Goal: Task Accomplishment & Management: Complete application form

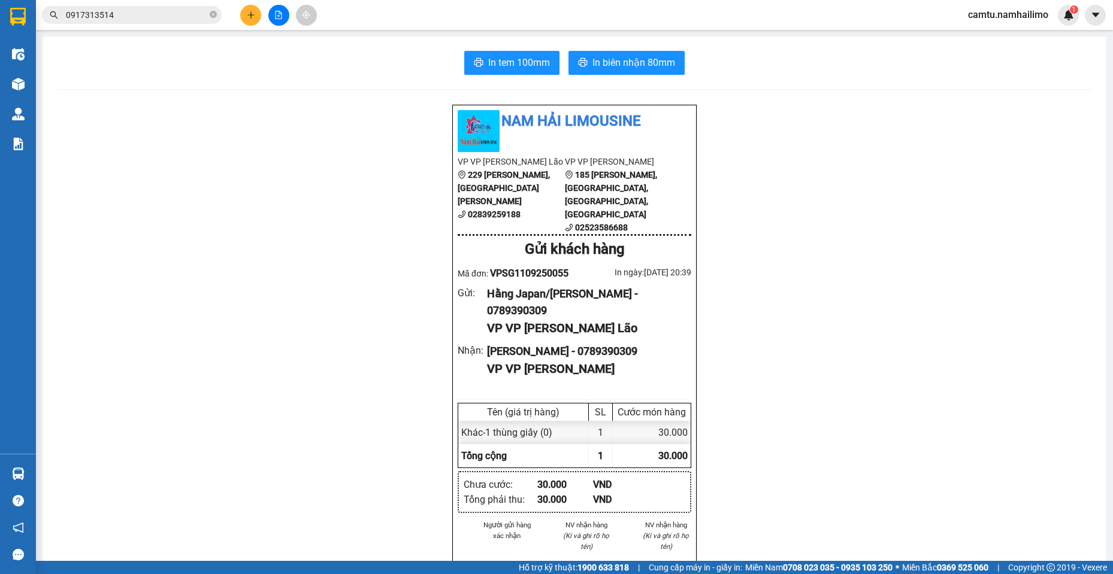
click at [131, 25] on div "Kết quả tìm kiếm ( 4 ) Bộ lọc Mã ĐH Trạng thái Món hàng Tổng cước Chưa cước Ngư…" at bounding box center [117, 15] width 234 height 21
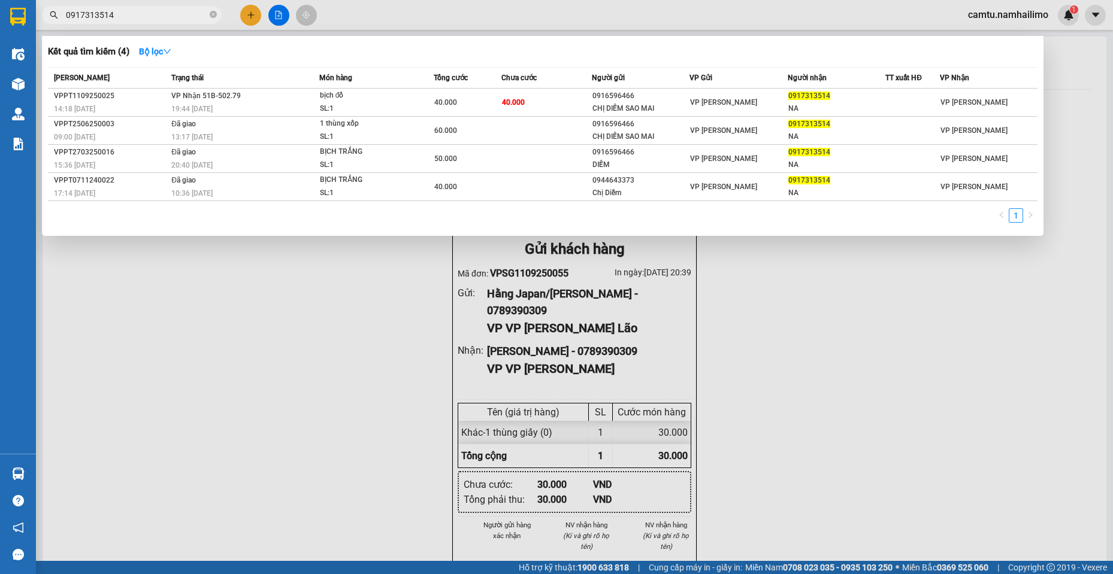
click at [131, 16] on input "0917313514" at bounding box center [136, 14] width 141 height 13
drag, startPoint x: 125, startPoint y: 15, endPoint x: 40, endPoint y: 22, distance: 85.4
click at [44, 23] on div "0917313514" at bounding box center [117, 15] width 234 height 18
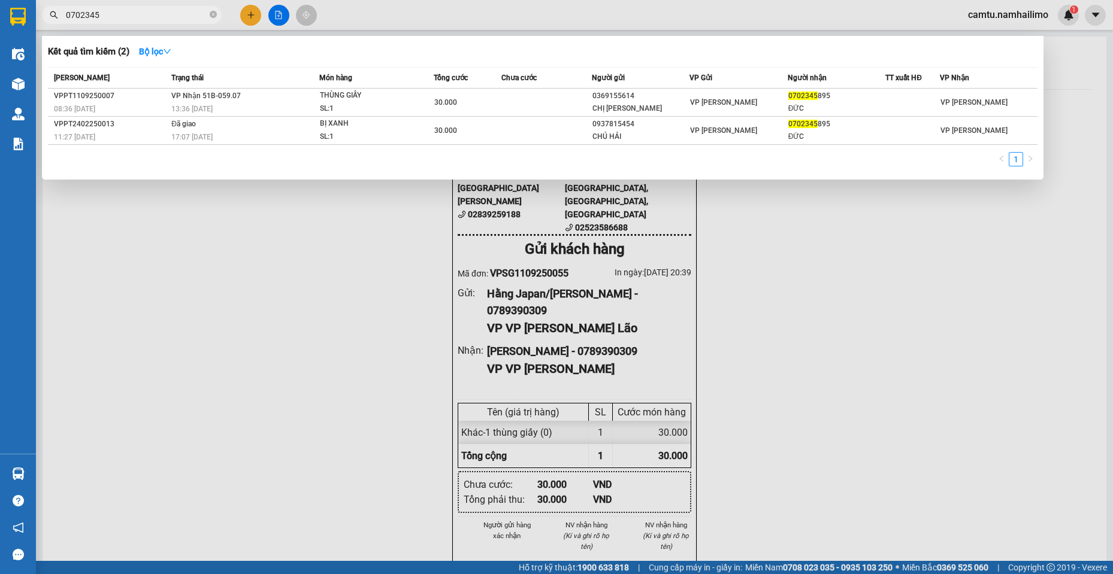
type input "0702345"
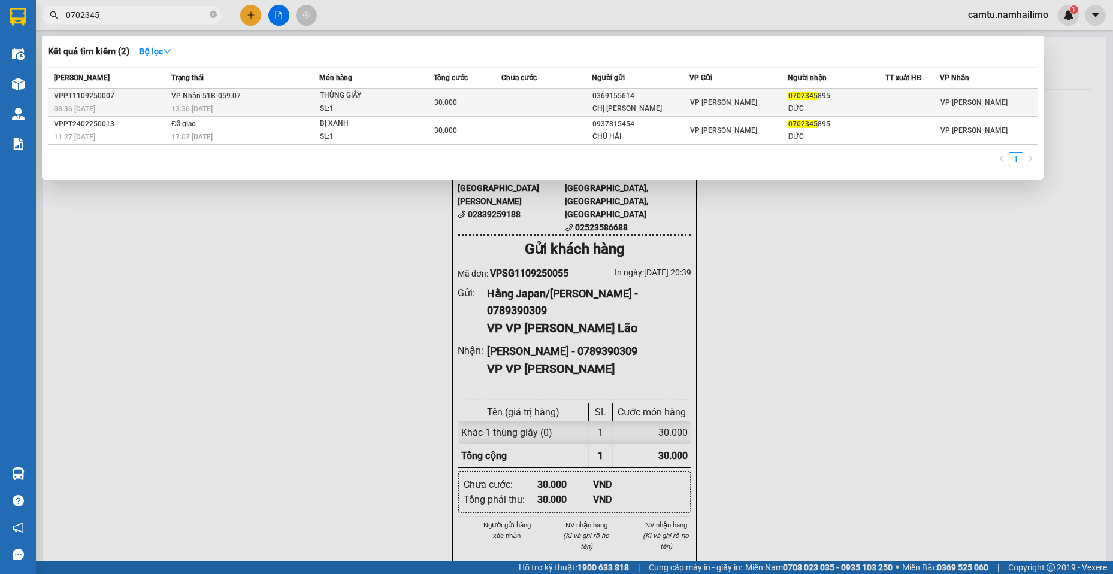
click at [359, 96] on div "THÙNG GIẤY" at bounding box center [365, 95] width 90 height 13
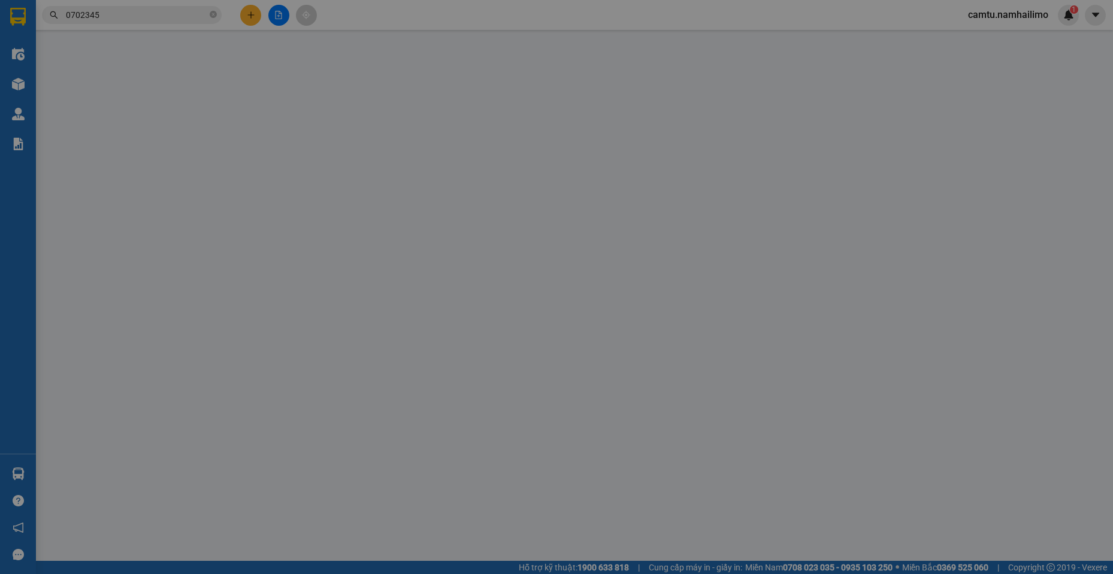
type input "0369155614"
type input "CHỊ [PERSON_NAME]"
type input "0702345895"
type input "ĐỨC"
type input "30.000"
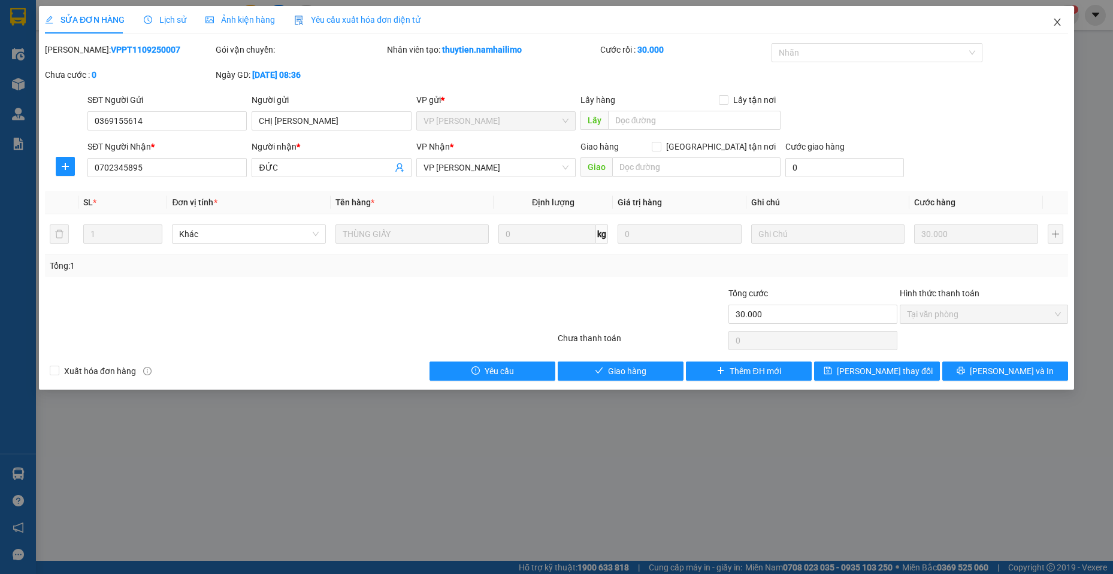
click at [1061, 19] on icon "close" at bounding box center [1057, 22] width 10 height 10
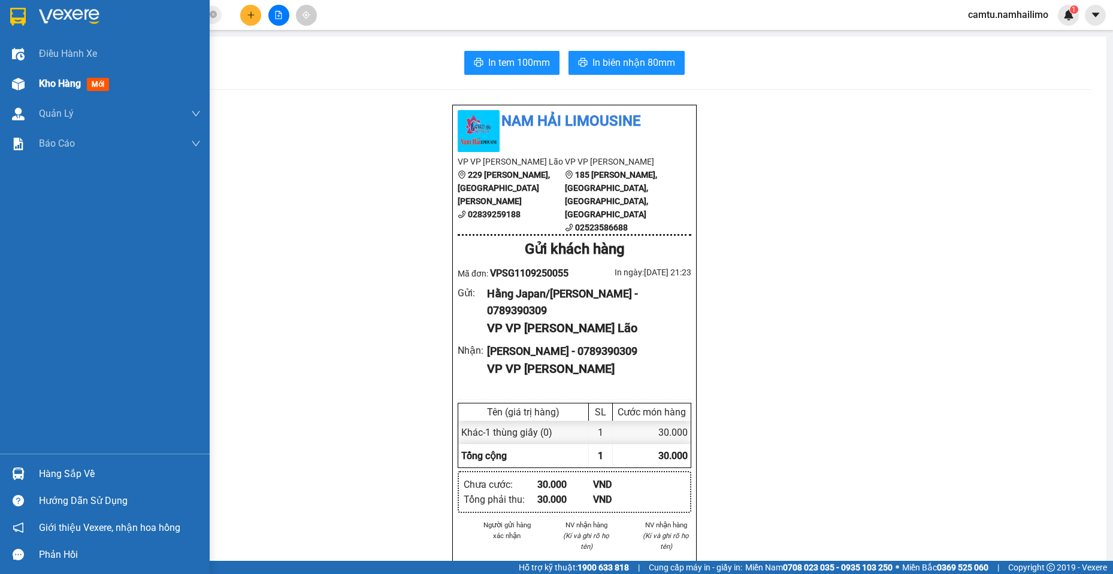
click at [62, 86] on span "Kho hàng" at bounding box center [60, 83] width 42 height 11
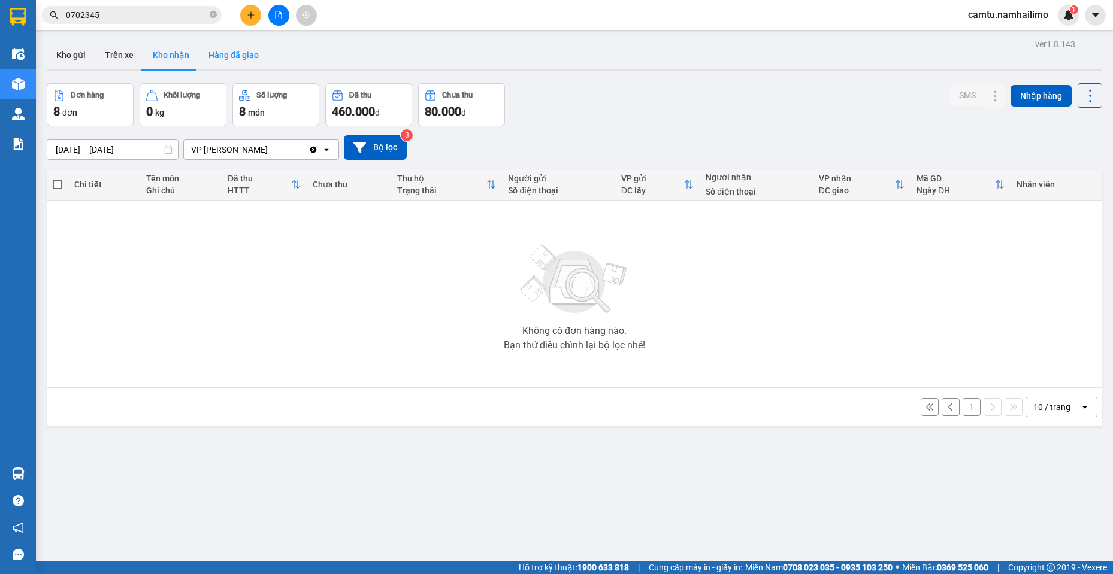
click at [241, 59] on button "Hàng đã giao" at bounding box center [233, 55] width 69 height 29
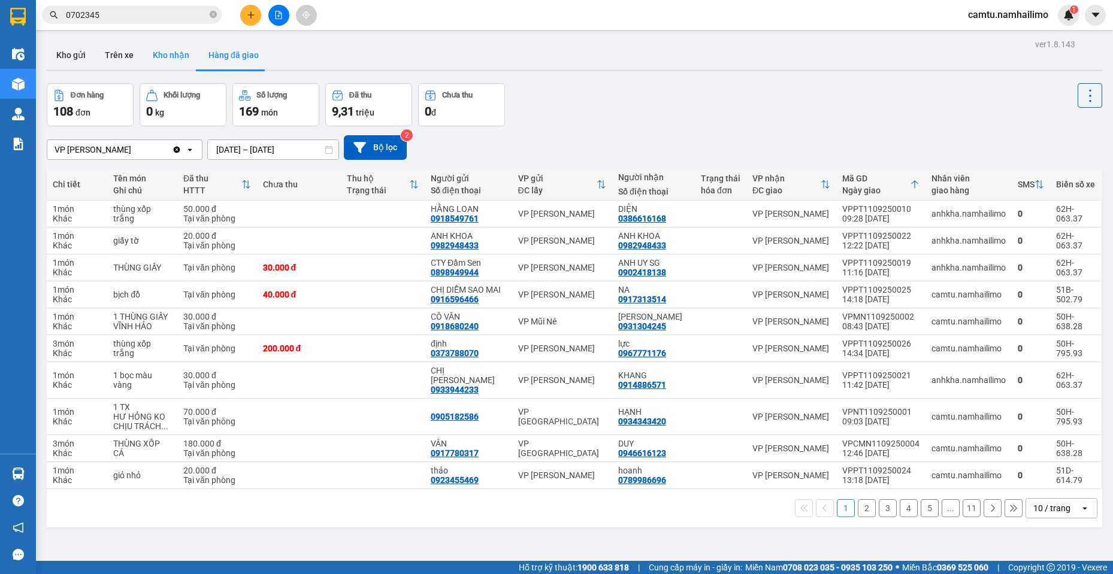
click at [174, 55] on button "Kho nhận" at bounding box center [171, 55] width 56 height 29
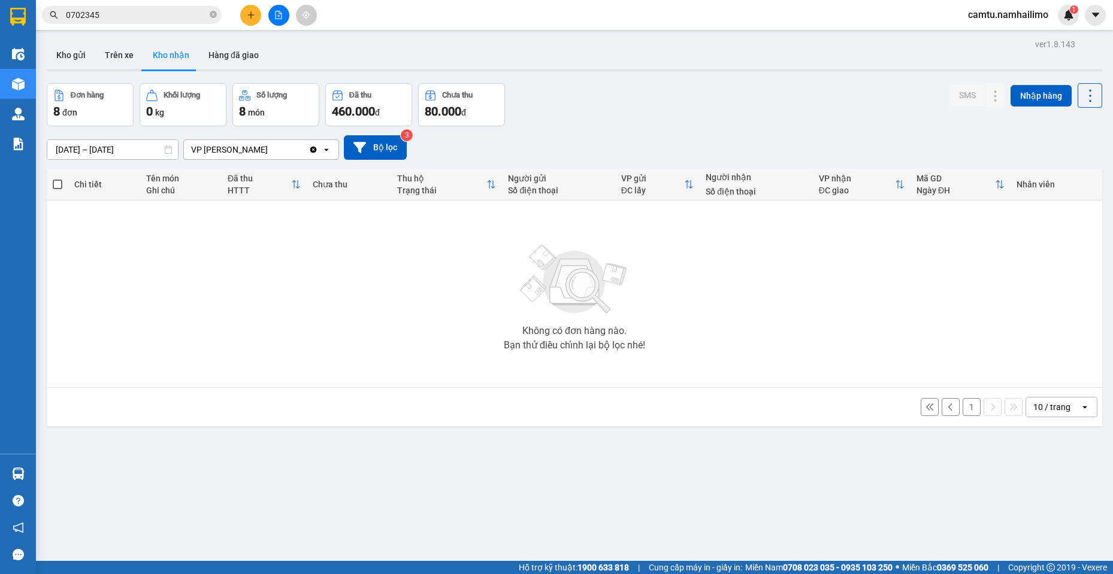
click at [314, 149] on icon "Clear value" at bounding box center [313, 150] width 10 height 10
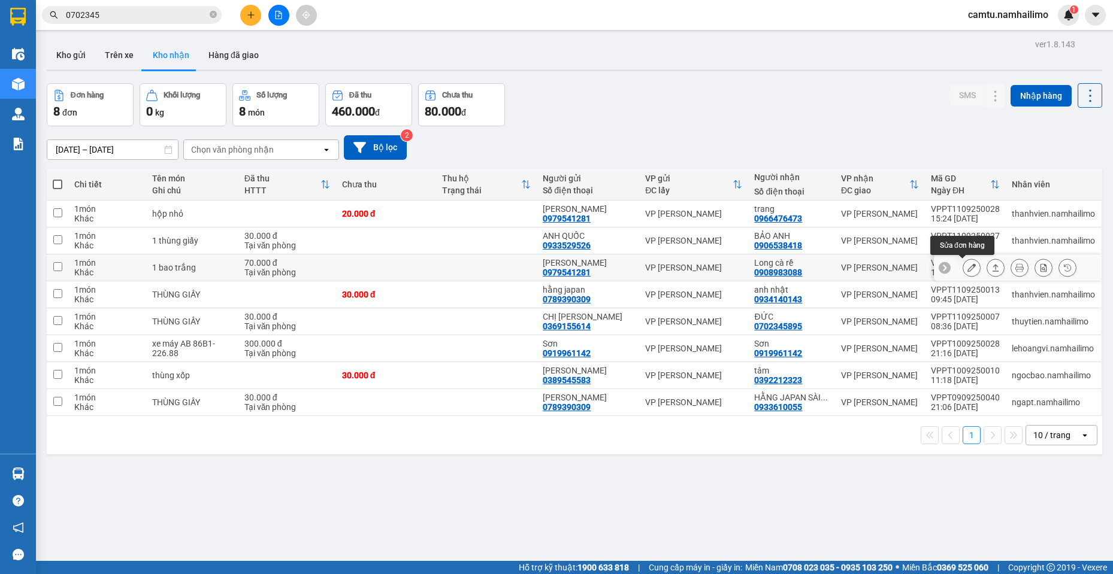
click at [967, 267] on icon at bounding box center [971, 268] width 8 height 8
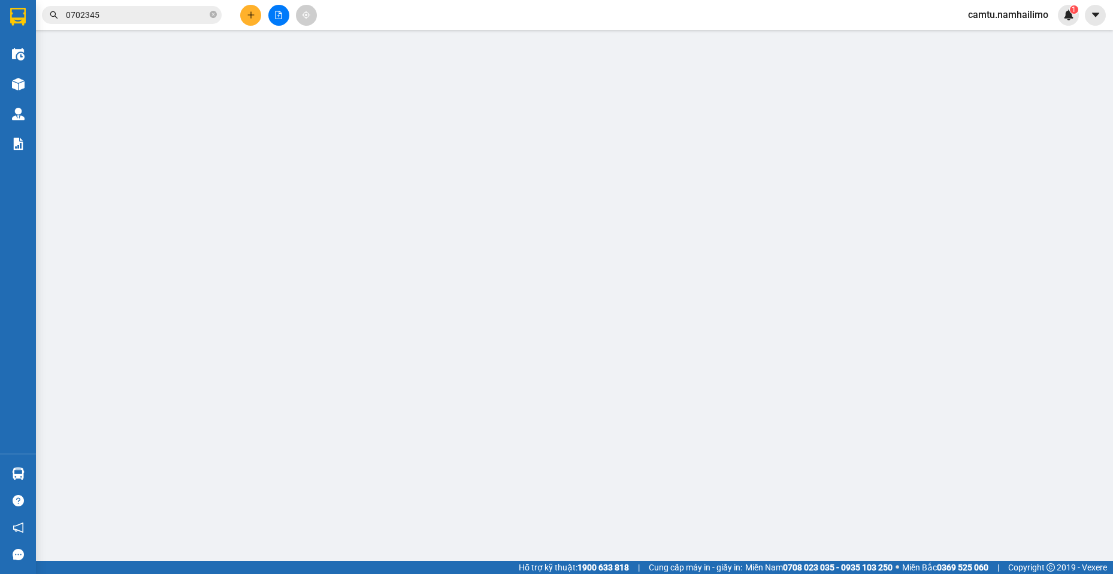
type input "0979541281"
type input "[PERSON_NAME]"
type input "0908983088"
type input "Long cà rề"
type input "70.000"
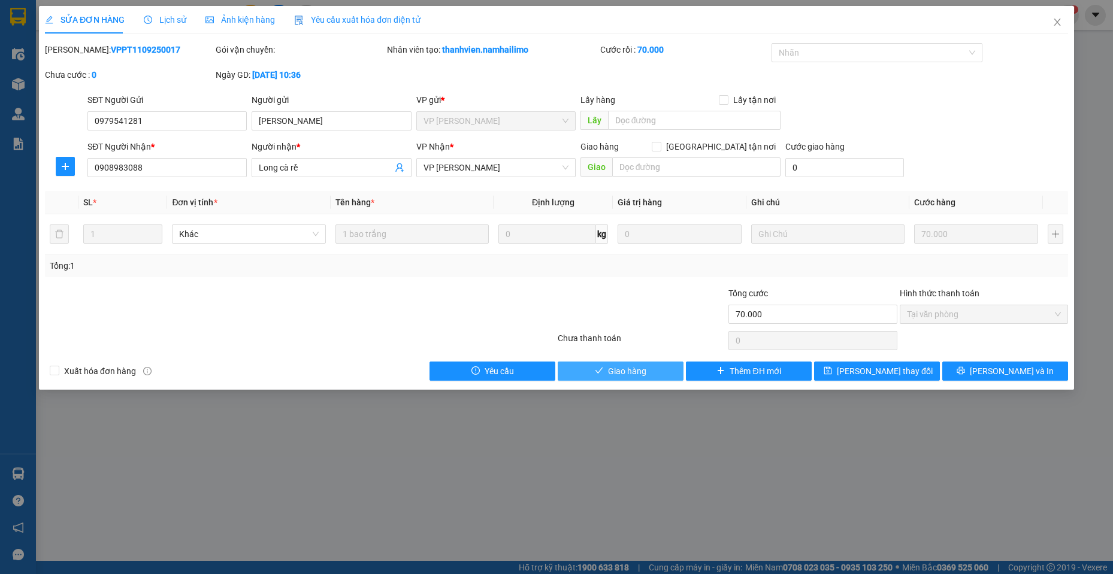
click at [615, 376] on span "Giao hàng" at bounding box center [627, 371] width 38 height 13
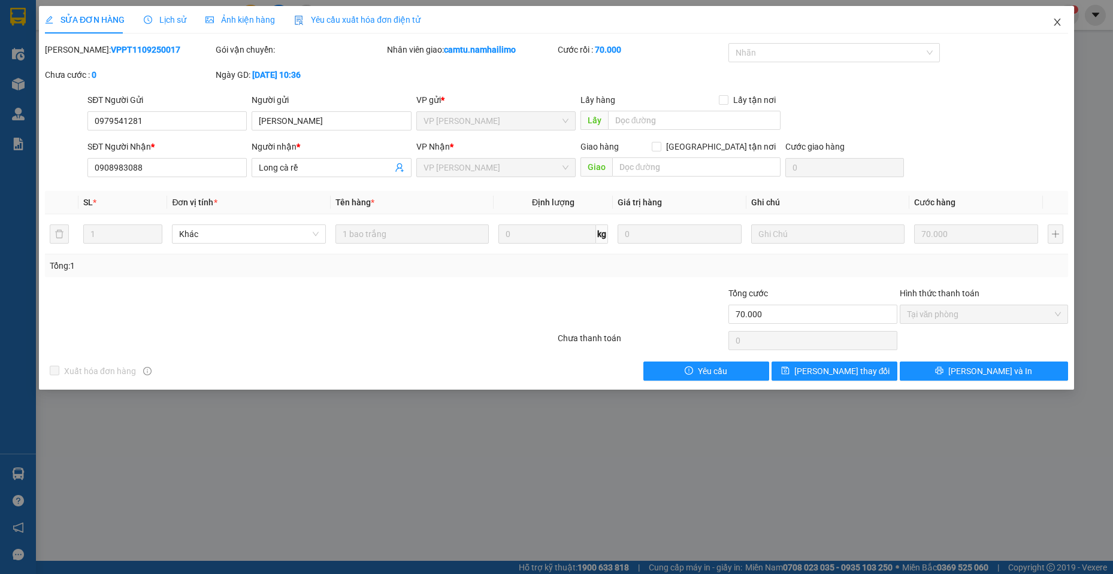
click at [1057, 18] on icon "close" at bounding box center [1057, 22] width 10 height 10
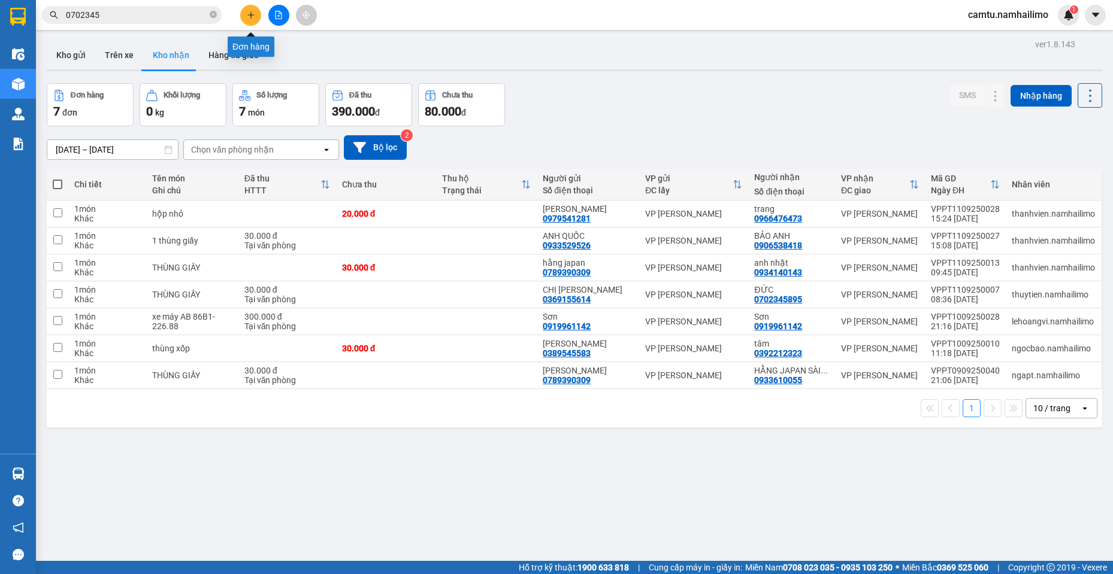
click at [244, 15] on button at bounding box center [250, 15] width 21 height 21
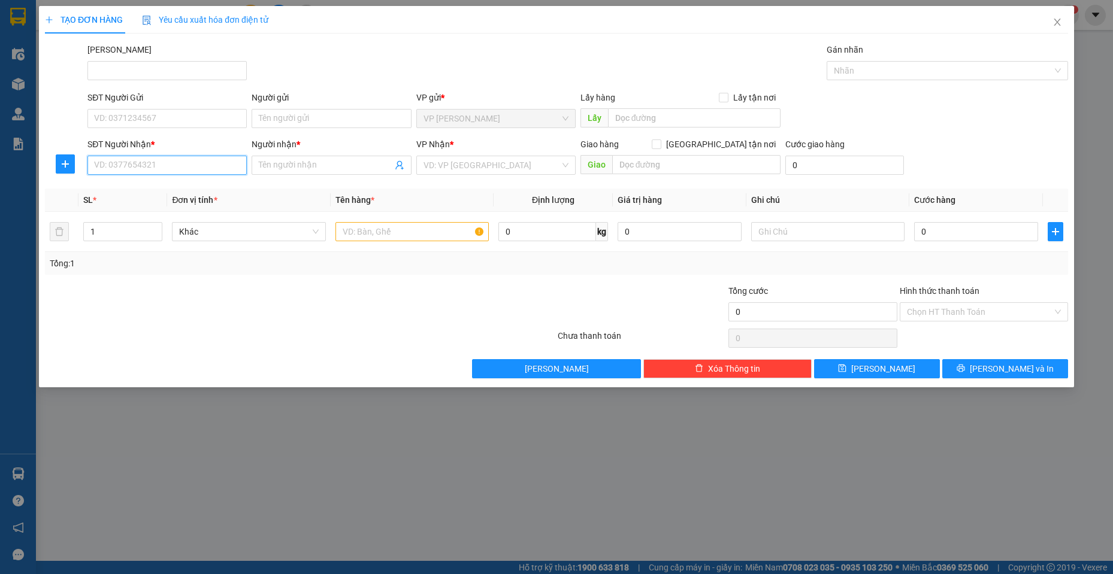
click at [166, 164] on input "SĐT Người Nhận *" at bounding box center [166, 165] width 159 height 19
click at [166, 164] on input "404" at bounding box center [166, 165] width 159 height 19
click at [180, 184] on div "0935815404 - TƯỜNG" at bounding box center [167, 189] width 145 height 13
type input "0935815404"
type input "TƯỜNG"
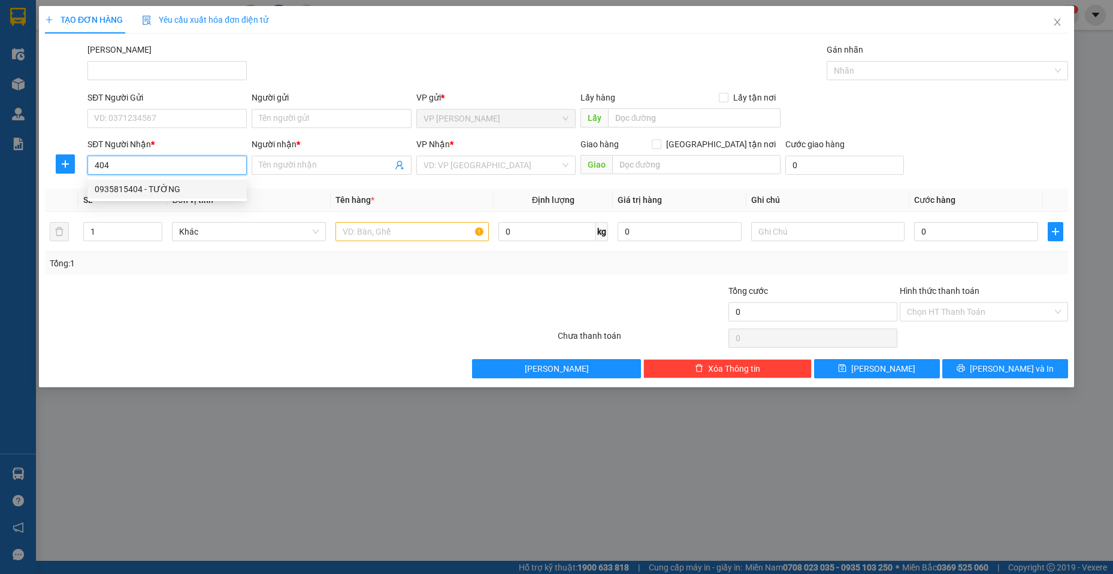
checkbox input "true"
type input "125 [PERSON_NAME]"
type input "10.000"
type input "40.000"
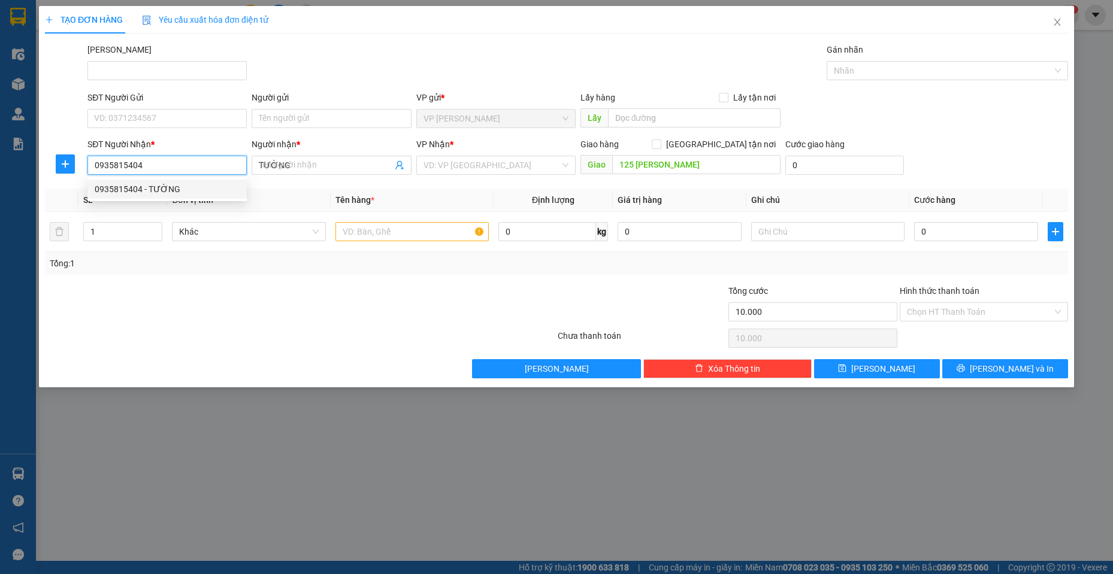
type input "40.000"
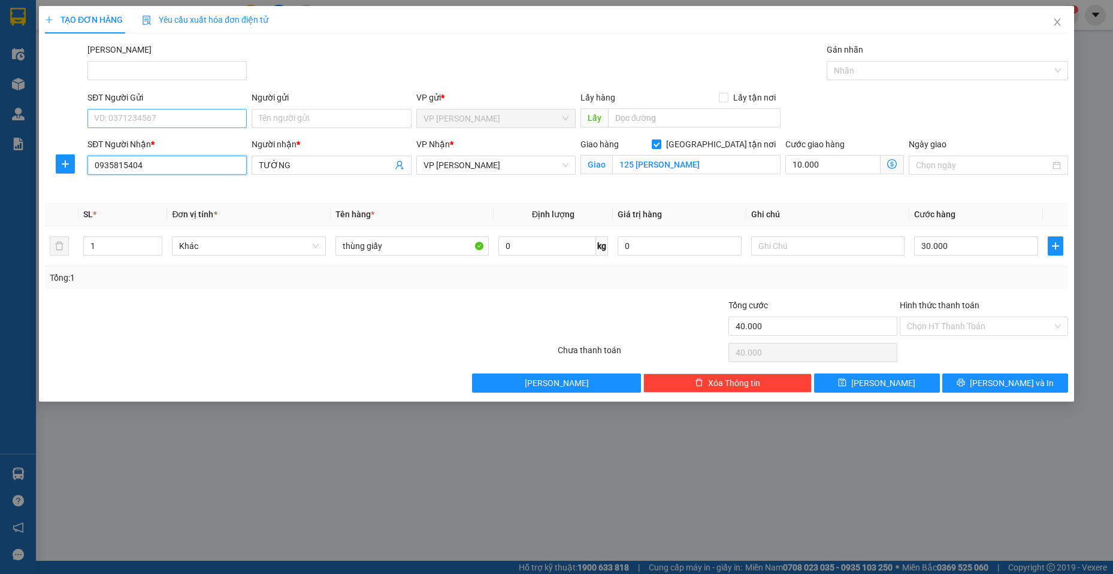
type input "0935815404"
click at [172, 120] on input "SĐT Người Gửi" at bounding box center [166, 118] width 159 height 19
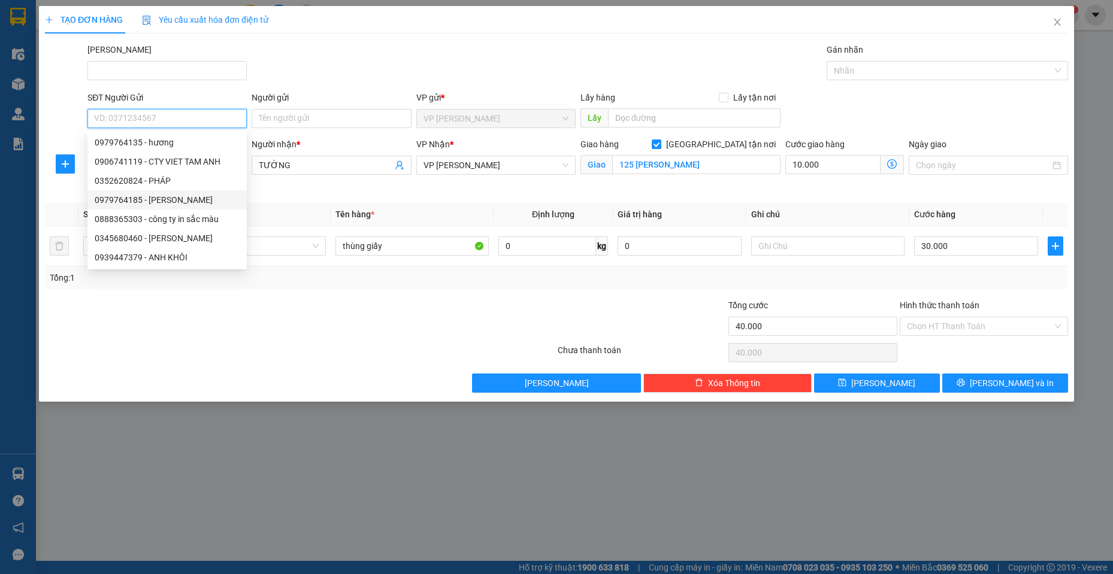
click at [174, 190] on div "0979764185 - [PERSON_NAME]" at bounding box center [166, 199] width 159 height 19
type input "0979764185"
type input "HƯƠNG"
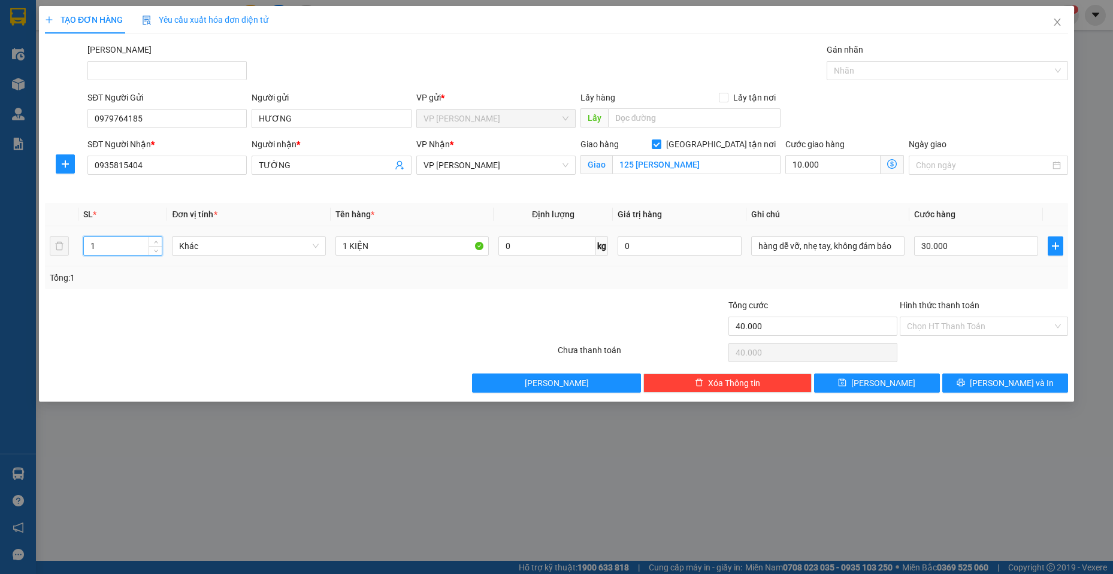
drag, startPoint x: 99, startPoint y: 247, endPoint x: 80, endPoint y: 241, distance: 20.7
click at [80, 241] on td "1" at bounding box center [122, 246] width 89 height 40
type input "4"
drag, startPoint x: 374, startPoint y: 244, endPoint x: 219, endPoint y: 238, distance: 155.3
click at [219, 239] on tr "4 Khác 1 KIỆN 0 kg 0 hàng dễ vỡ, nhẹ tay, không đảm bảo 30.000" at bounding box center [556, 246] width 1023 height 40
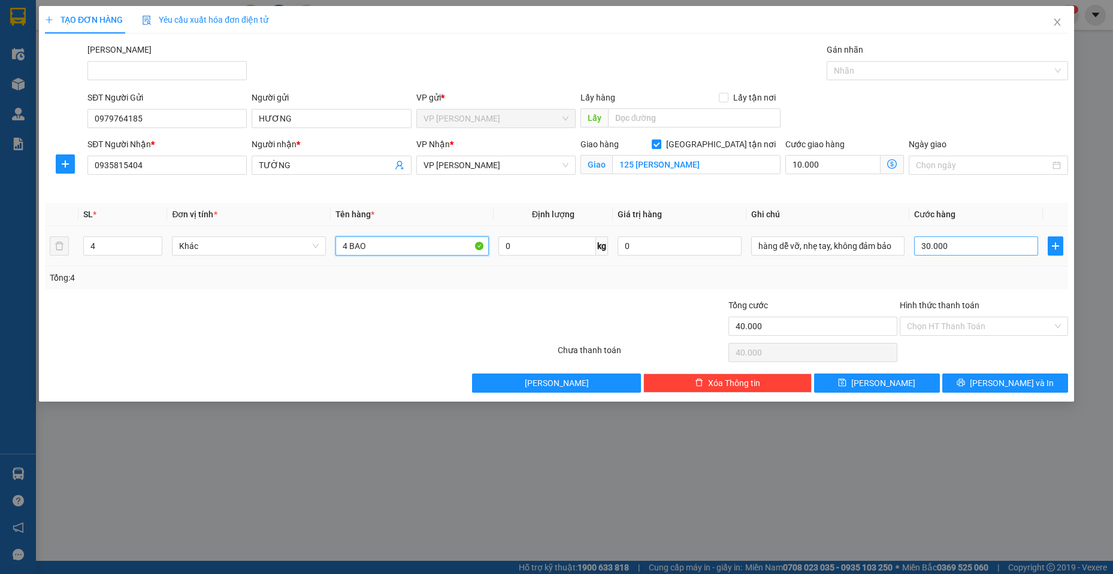
type input "4 BAO"
type input "0"
type input "10.000"
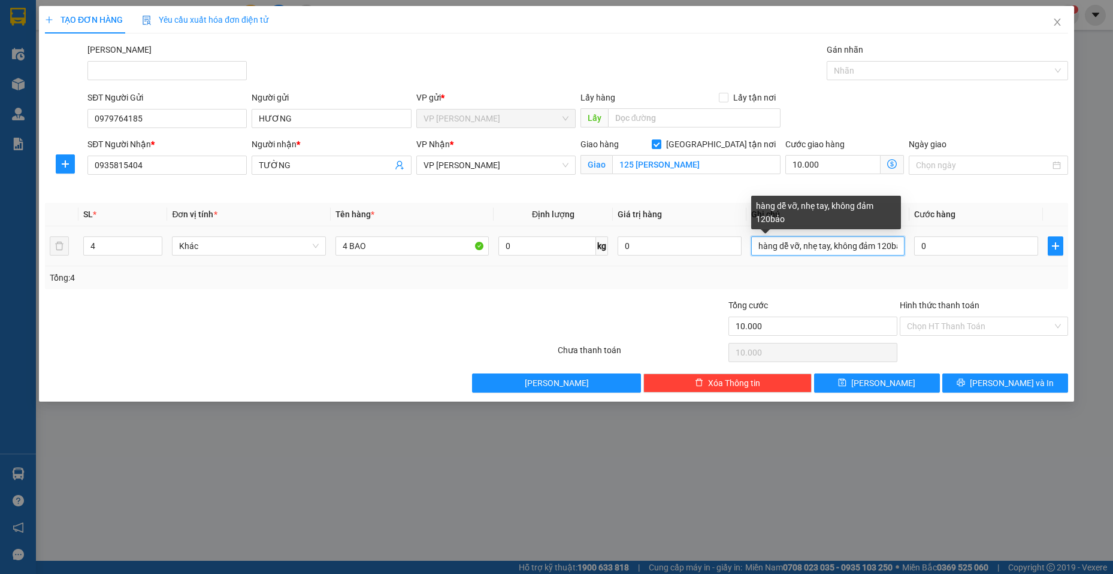
scroll to position [0, 10]
click at [885, 247] on input "hàng dễ vỡ, nhẹ tay, không đảm 120bảo" at bounding box center [828, 246] width 154 height 19
type input "hàng dễ vỡ, nhẹ tay, không đảm bảo"
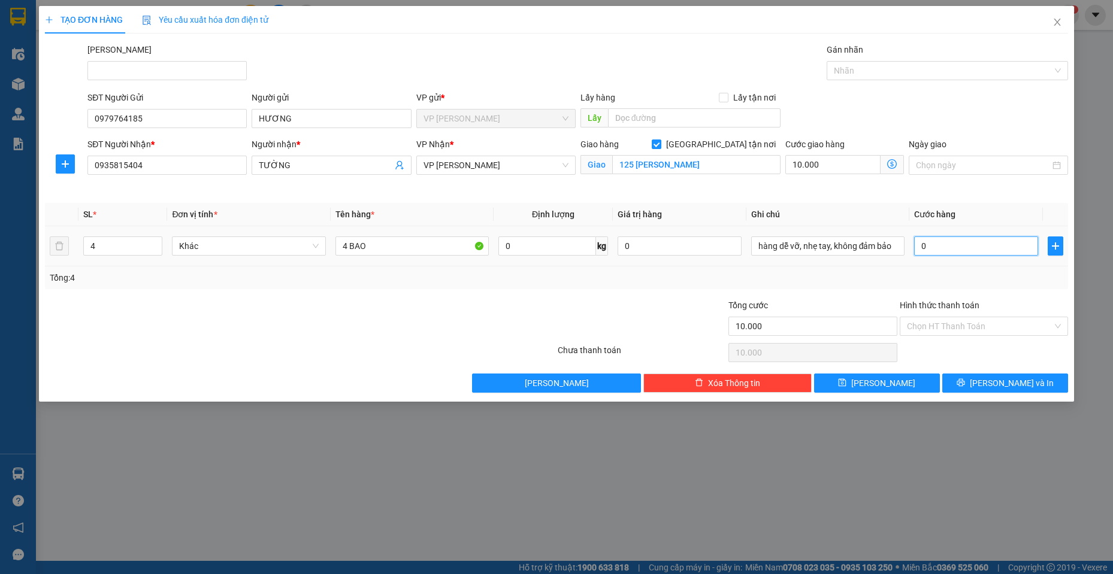
click at [934, 247] on input "0" at bounding box center [976, 246] width 124 height 19
type input "10.001"
type input "1"
type input "10.012"
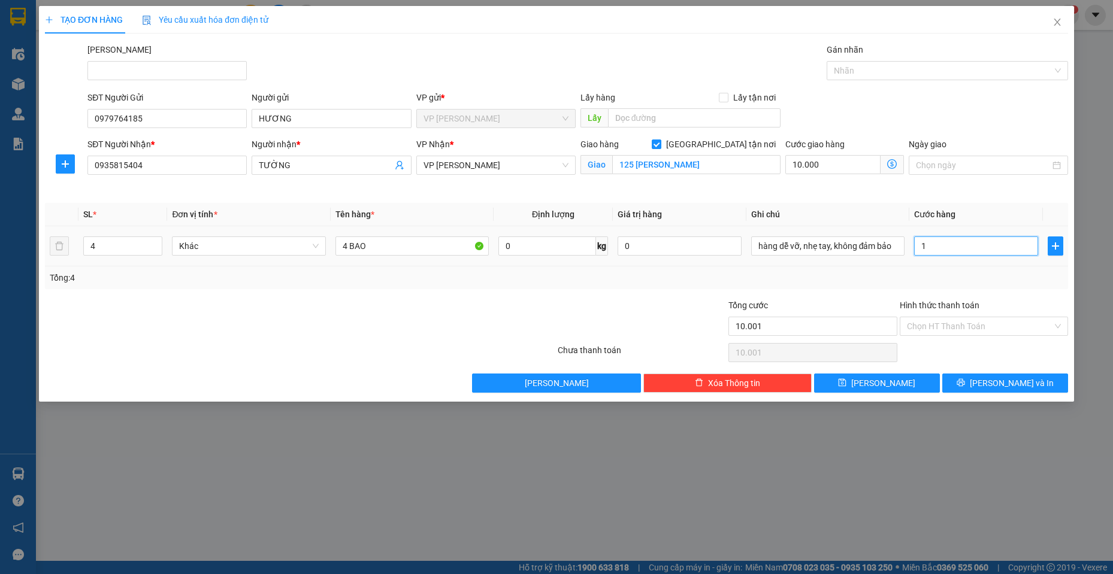
type input "10.012"
type input "12"
type input "10.120"
type input "120"
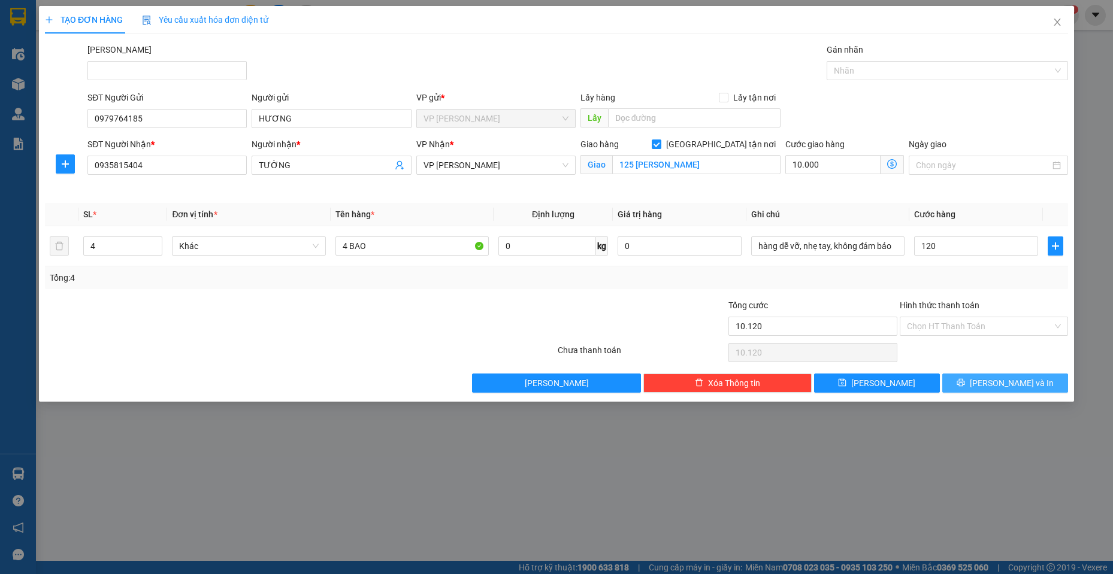
type input "130.000"
type input "120.000"
click at [1007, 390] on button "[PERSON_NAME] và In" at bounding box center [1005, 383] width 126 height 19
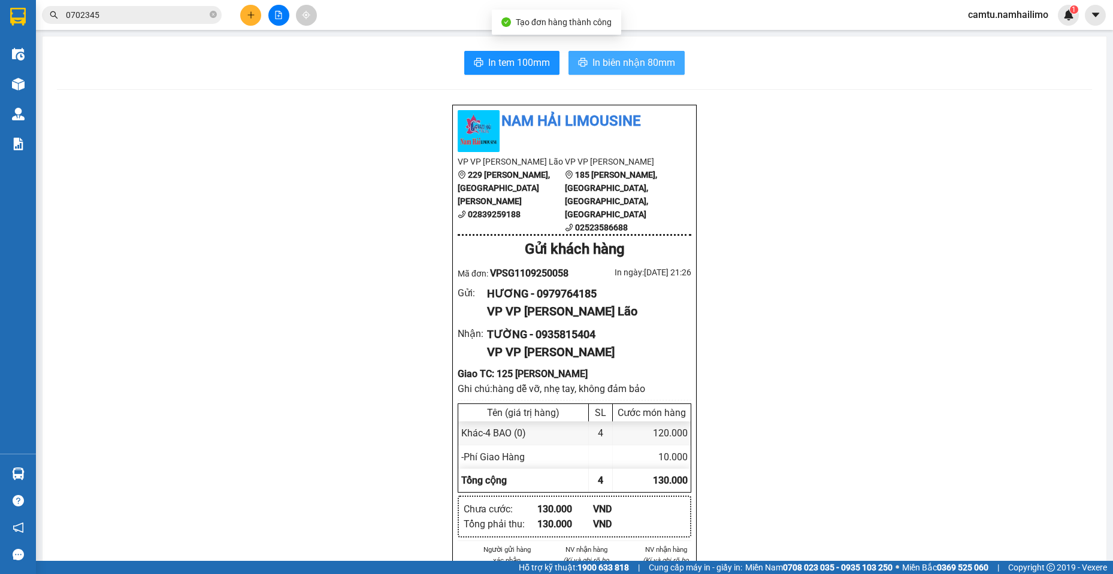
click at [643, 60] on span "In biên nhận 80mm" at bounding box center [633, 62] width 83 height 15
click at [598, 62] on span "In biên nhận 80mm" at bounding box center [633, 62] width 83 height 15
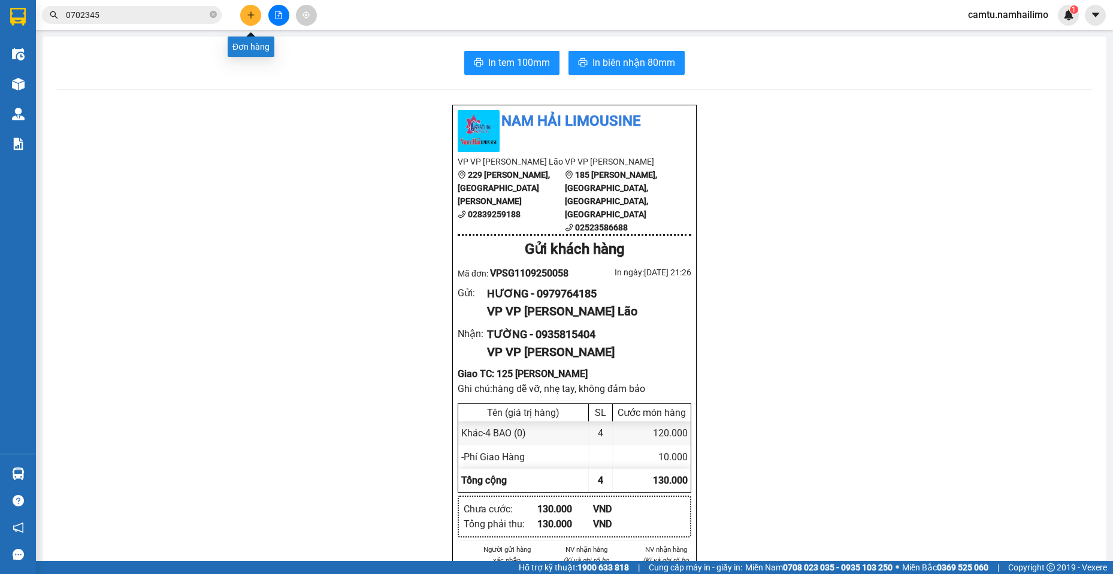
click at [245, 22] on button at bounding box center [250, 15] width 21 height 21
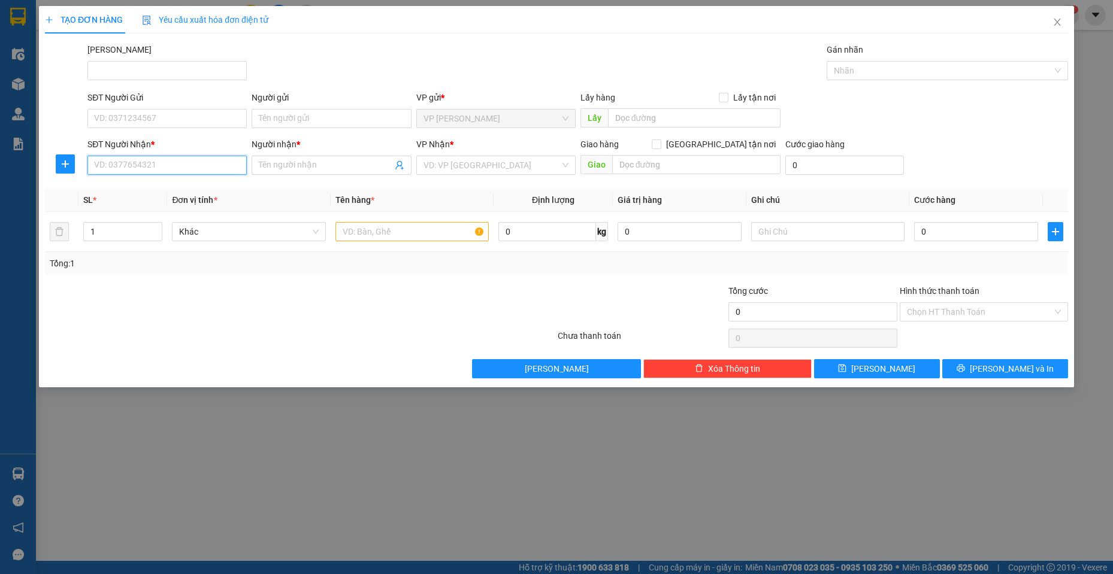
click at [187, 159] on input "SĐT Người Nhận *" at bounding box center [166, 165] width 159 height 19
click at [187, 159] on input "5524" at bounding box center [166, 165] width 159 height 19
click at [178, 186] on div "0392955524 - Khải" at bounding box center [167, 189] width 145 height 13
type input "0392955524"
type input "Khải"
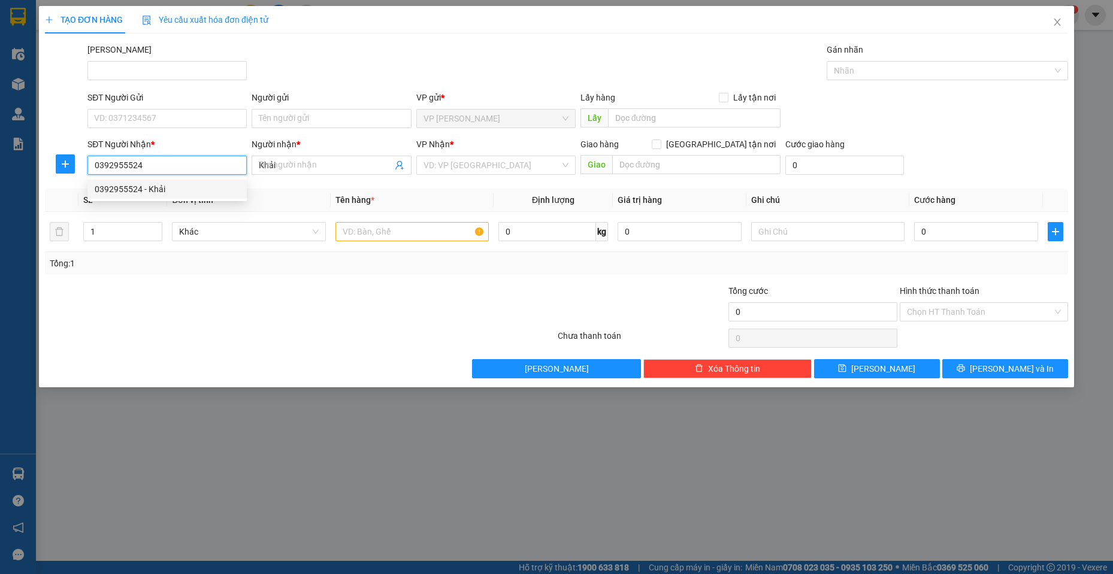
type input "50.000"
type input "0392955524"
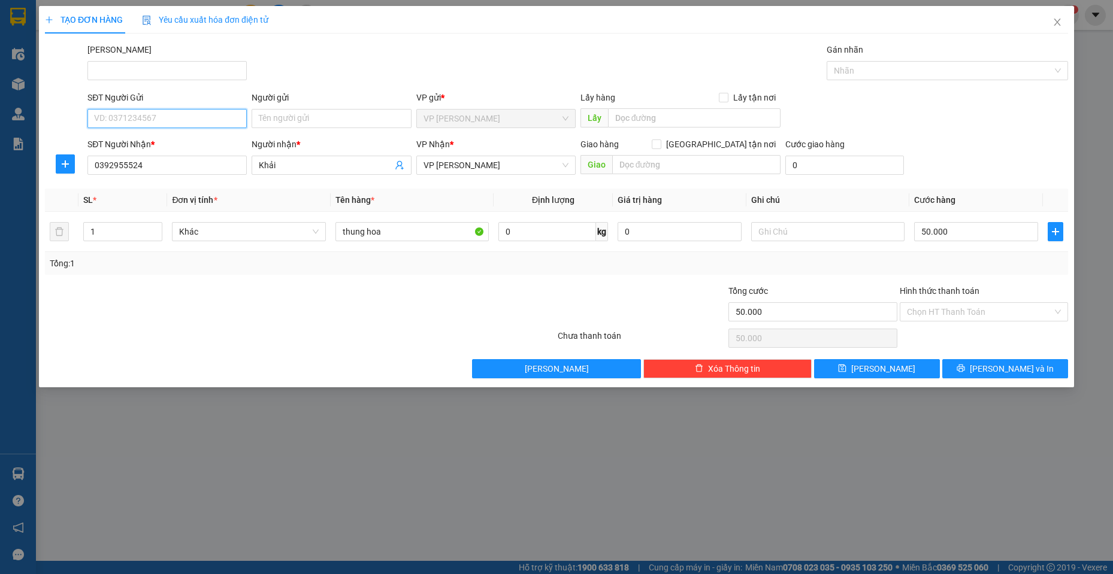
click at [187, 118] on input "SĐT Người Gửi" at bounding box center [166, 118] width 159 height 19
click at [178, 146] on div "0778790900 - Thu Nga" at bounding box center [167, 142] width 145 height 13
type input "0778790900"
type input "Thu Nga"
click at [966, 231] on input "50.000" at bounding box center [976, 231] width 124 height 19
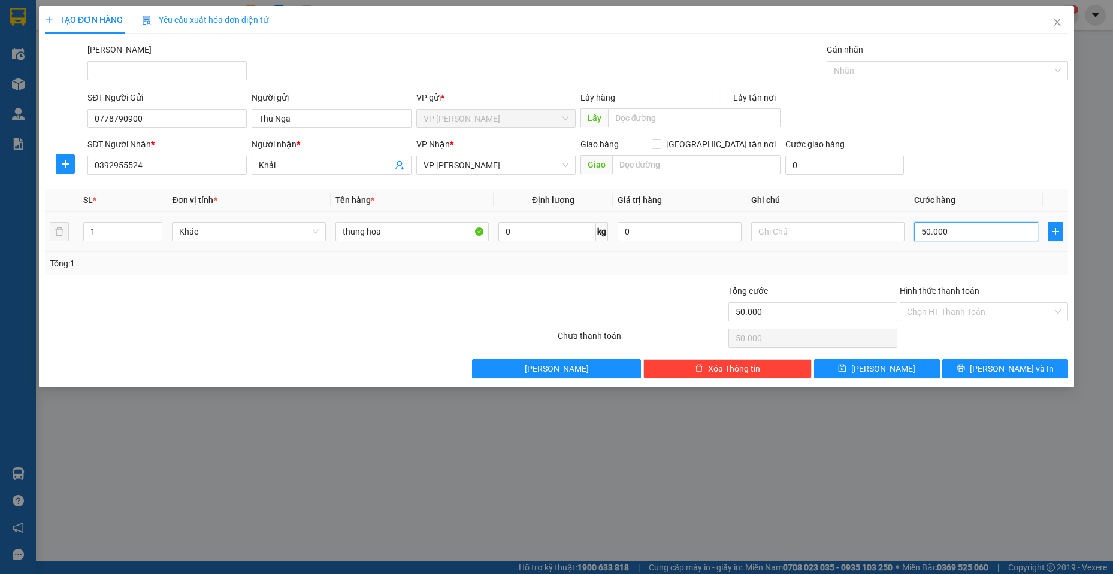
type input "4"
type input "40"
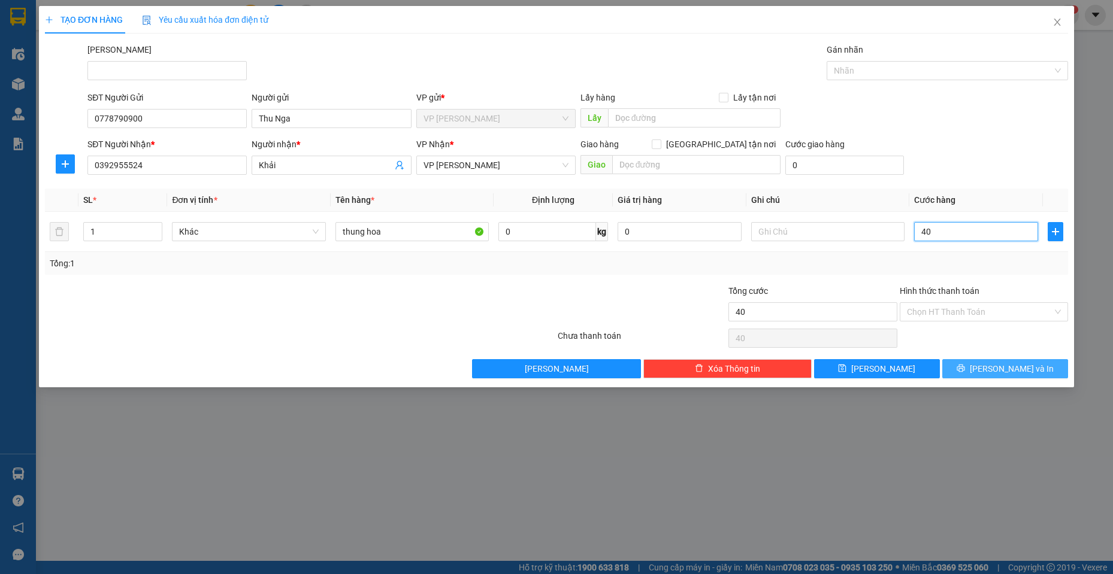
type input "40"
type input "40.000"
click at [1015, 365] on span "[PERSON_NAME] và In" at bounding box center [1012, 368] width 84 height 13
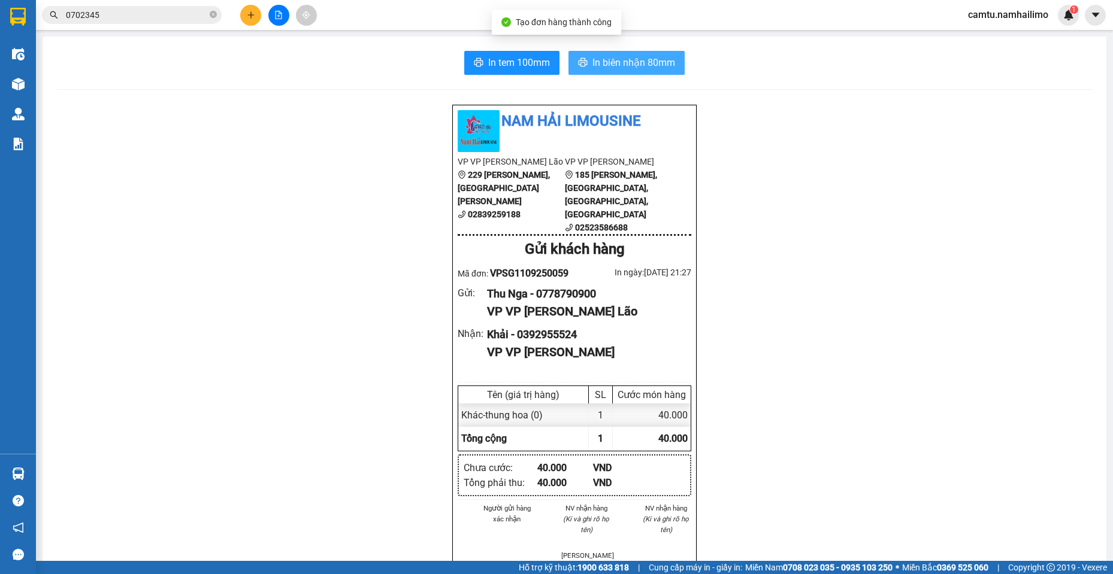
click at [636, 66] on span "In biên nhận 80mm" at bounding box center [633, 62] width 83 height 15
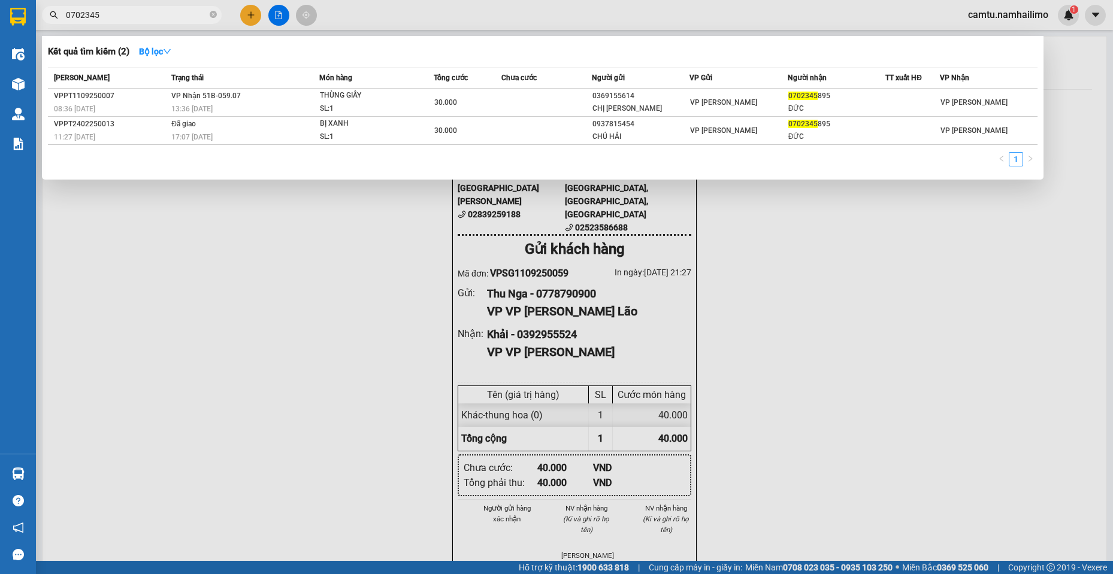
click at [148, 14] on input "0702345" at bounding box center [136, 14] width 141 height 13
drag, startPoint x: 146, startPoint y: 14, endPoint x: 27, endPoint y: -5, distance: 120.7
click at [27, 0] on html "Kết quả tìm kiếm ( 2 ) Bộ lọc Mã ĐH Trạng thái Món hàng Tổng cước Chưa cước Ngư…" at bounding box center [556, 287] width 1113 height 574
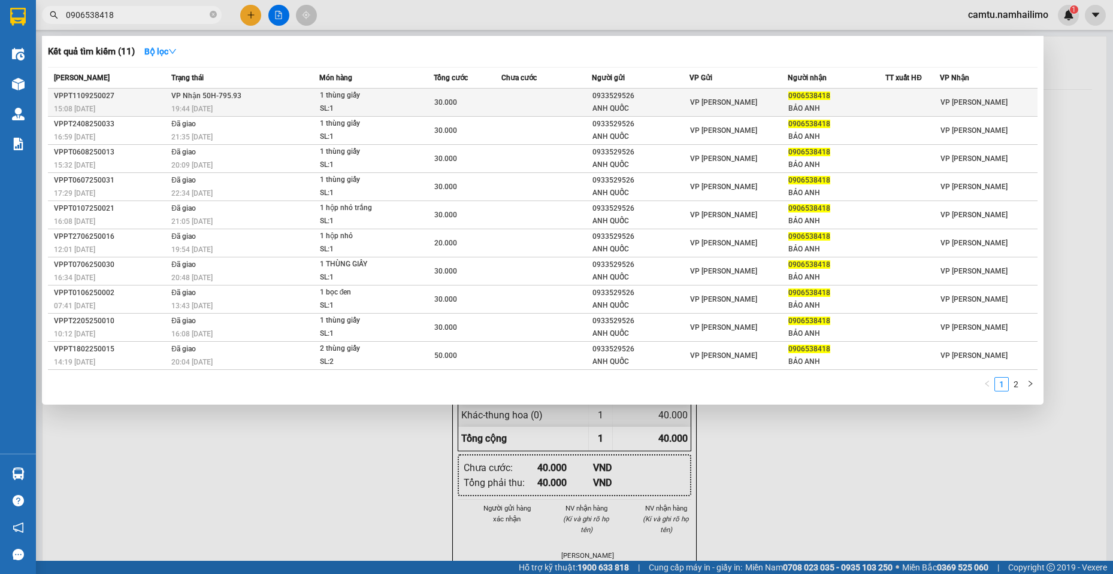
type input "0906538418"
click at [827, 111] on div "BẢO ANH" at bounding box center [836, 108] width 96 height 13
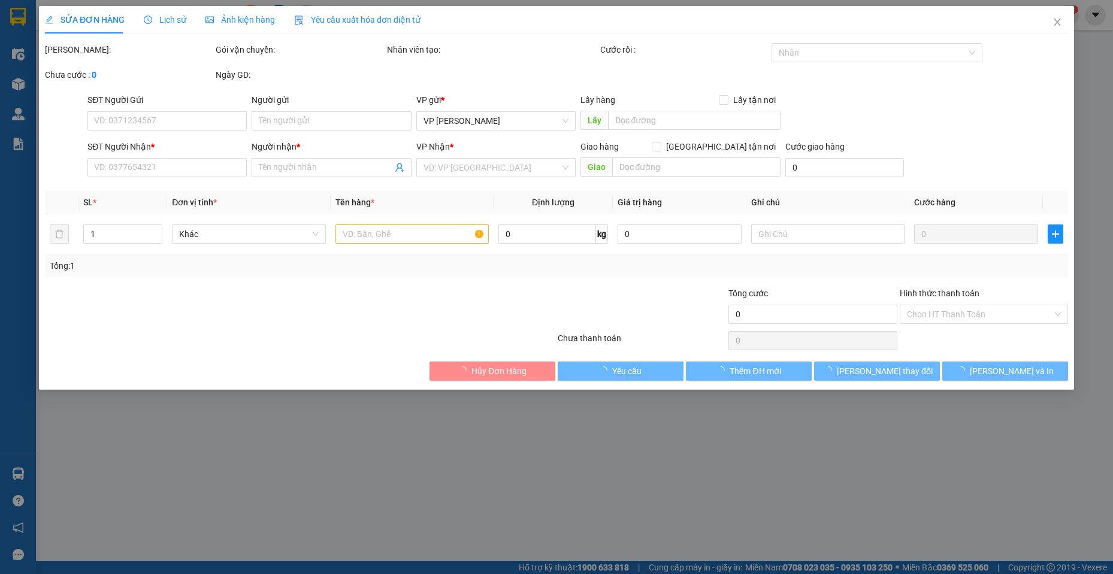
type input "0933529526"
type input "ANH QUỐC"
type input "0906538418"
type input "BẢO ANH"
type input "30.000"
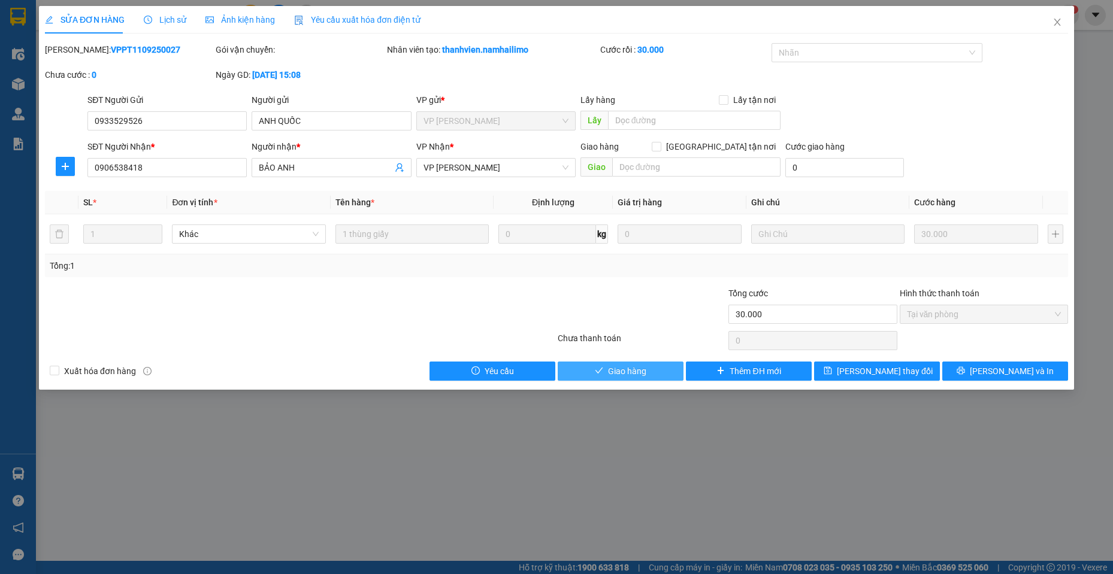
click at [599, 376] on span "check" at bounding box center [599, 372] width 8 height 10
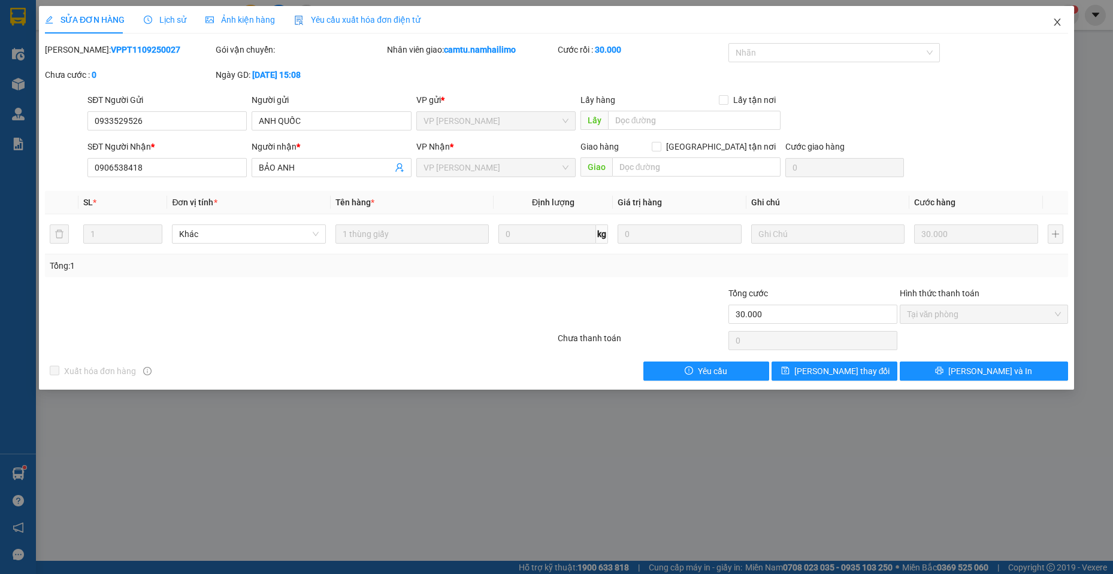
click at [1055, 17] on span "Close" at bounding box center [1057, 23] width 34 height 34
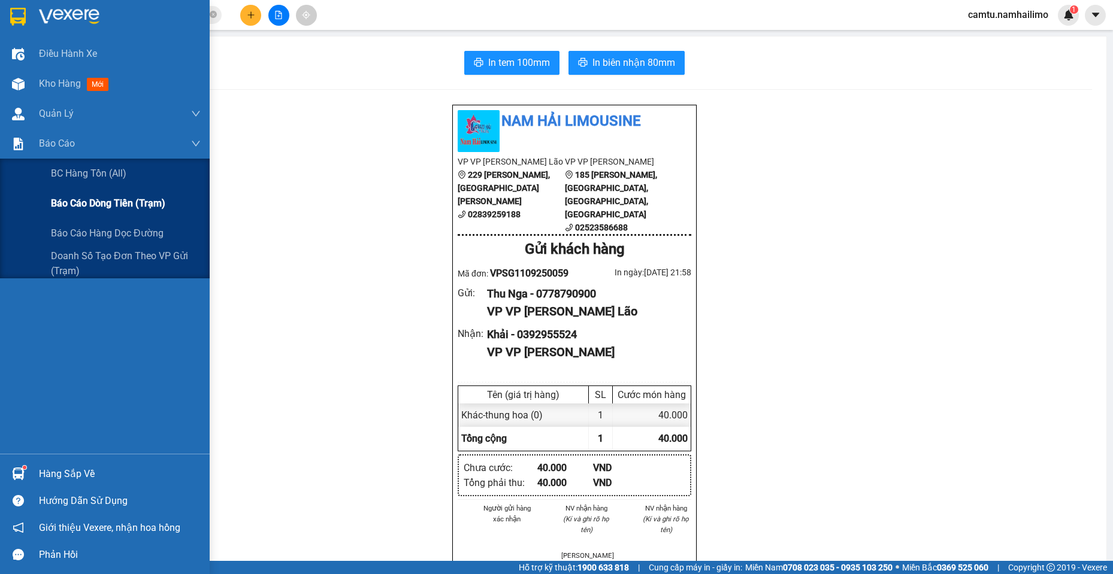
click at [77, 198] on span "Báo cáo dòng tiền (trạm)" at bounding box center [108, 203] width 114 height 15
